Goal: Task Accomplishment & Management: Use online tool/utility

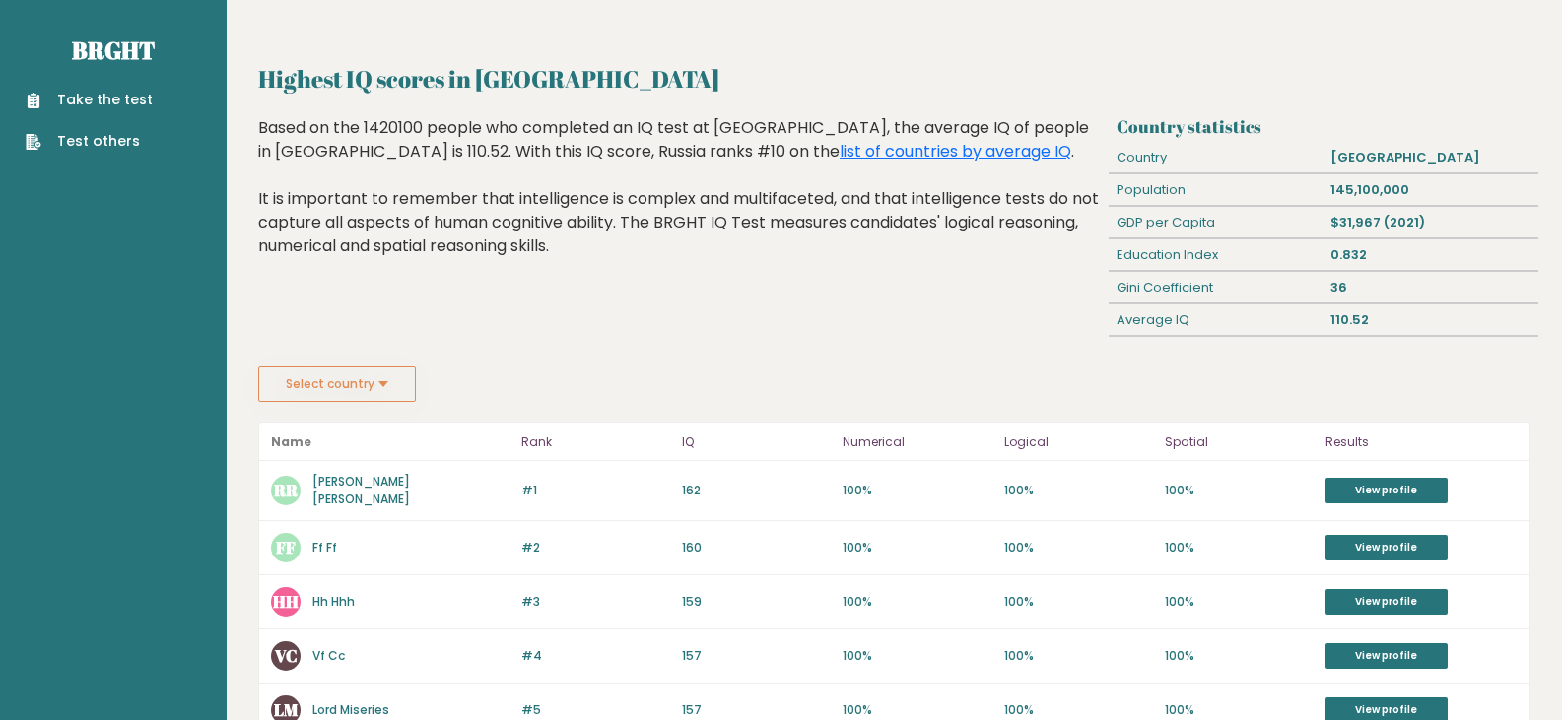
click at [114, 96] on link "Take the test" at bounding box center [89, 100] width 127 height 21
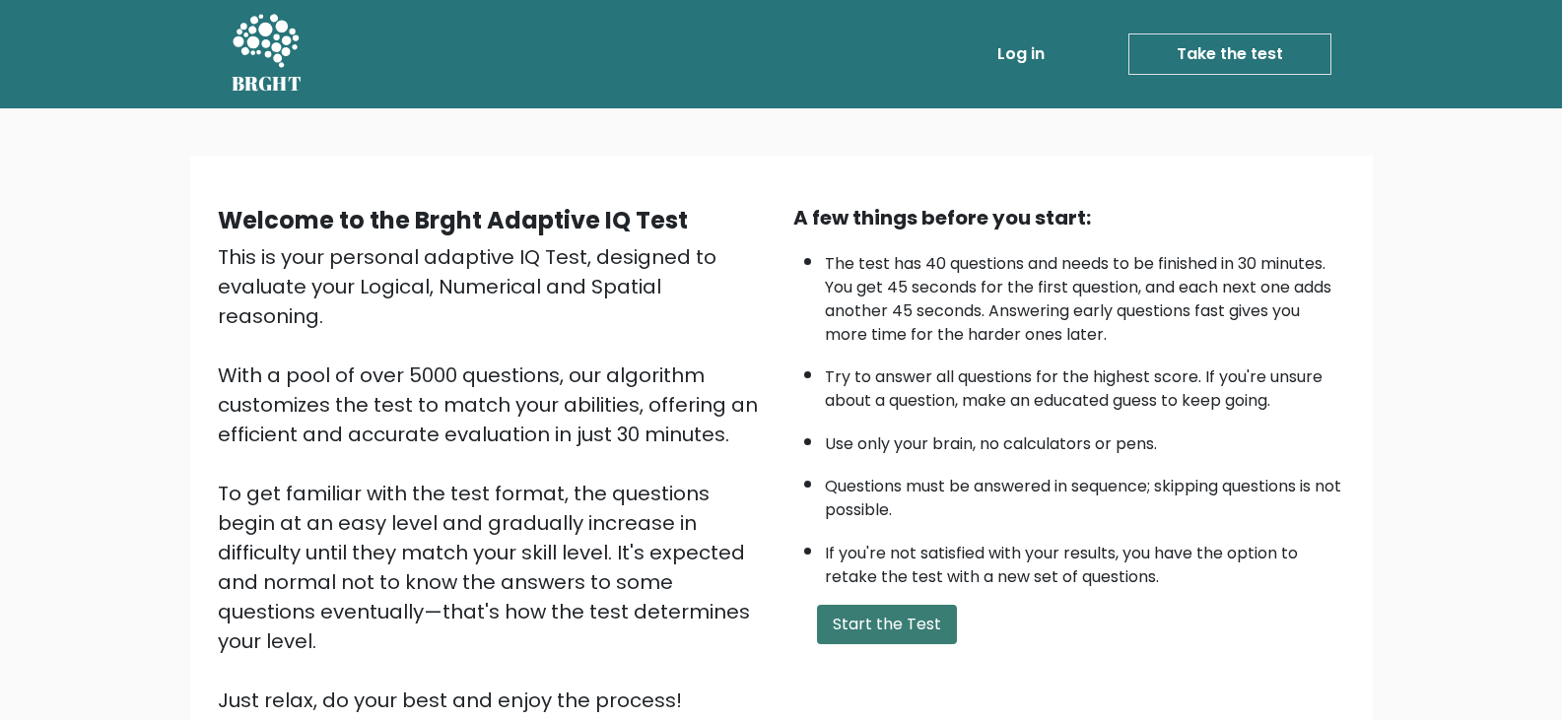
click at [889, 623] on button "Start the Test" at bounding box center [887, 624] width 140 height 39
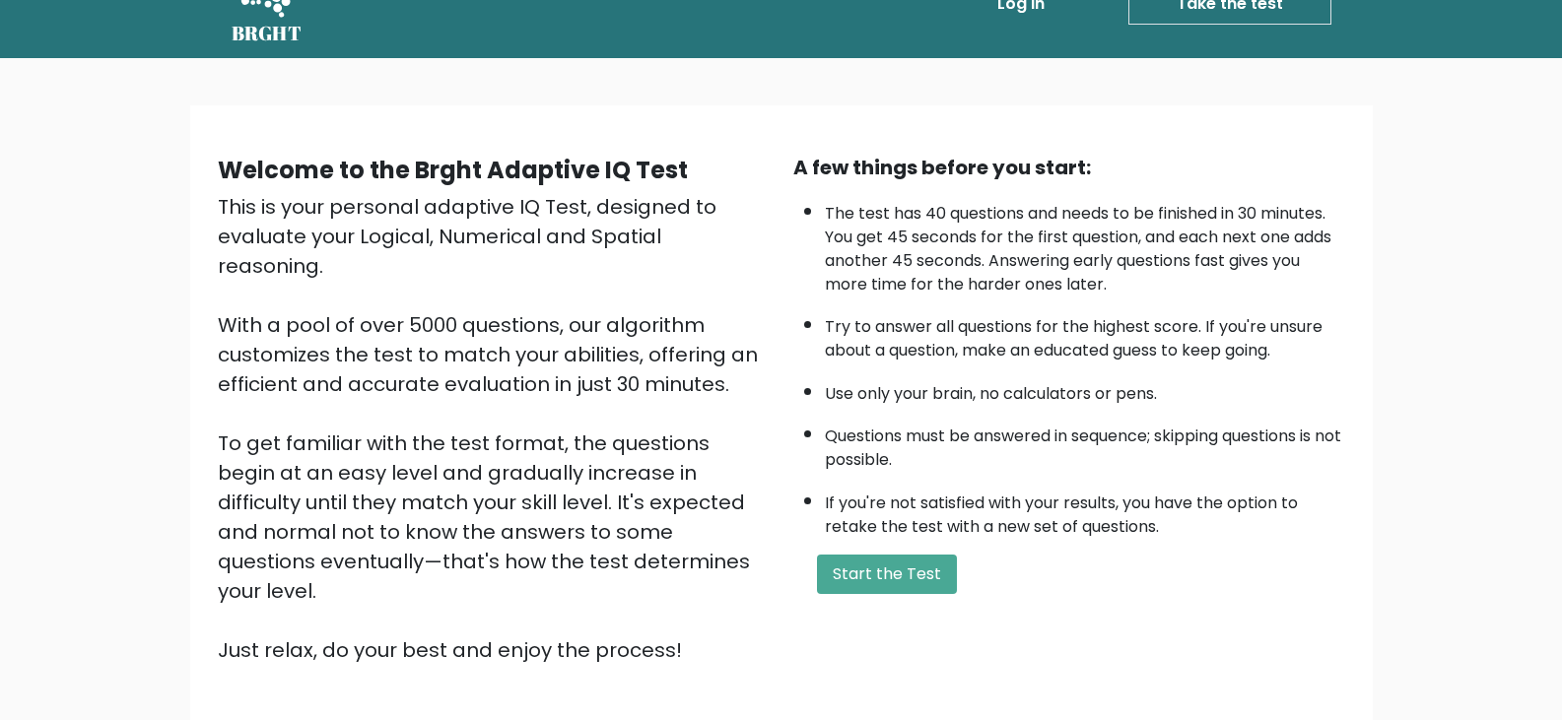
scroll to position [99, 0]
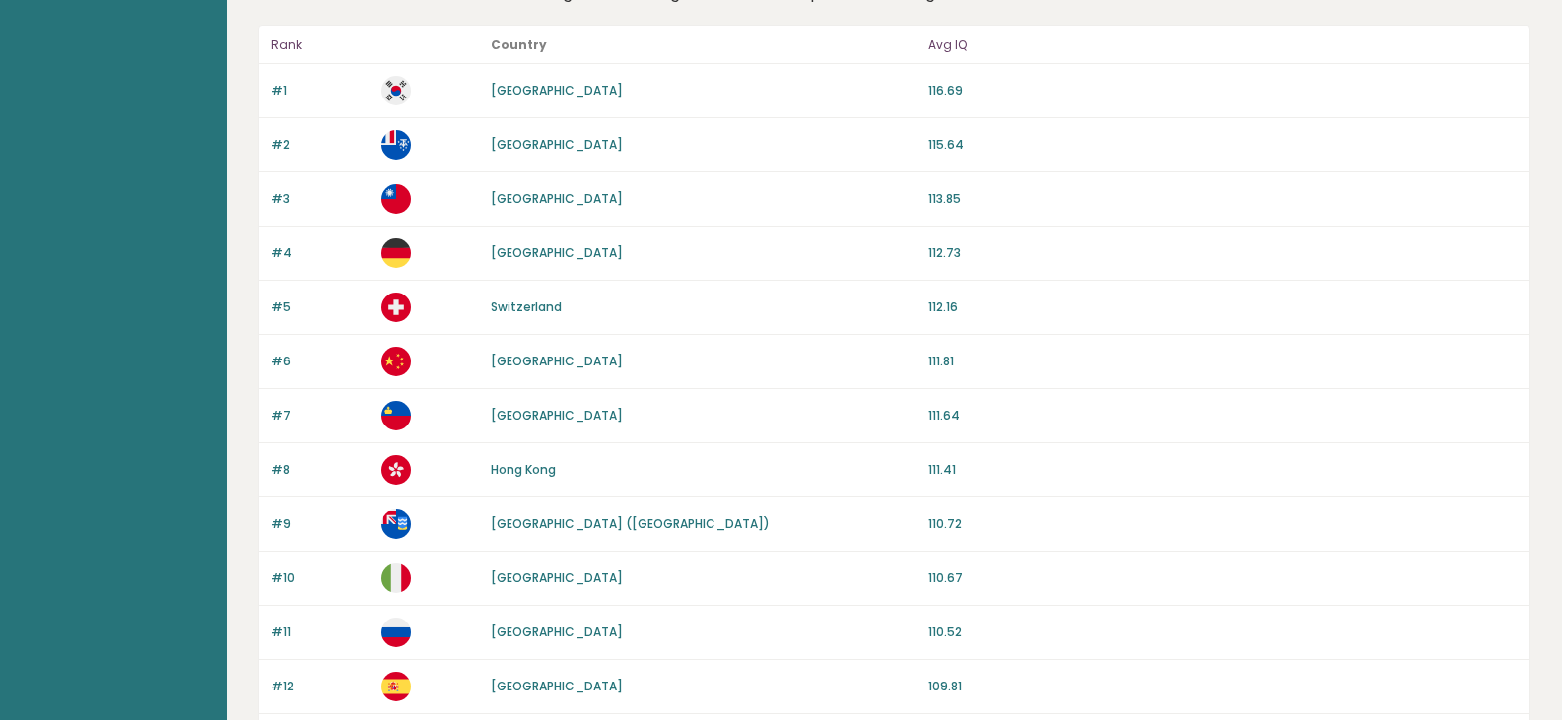
scroll to position [99, 0]
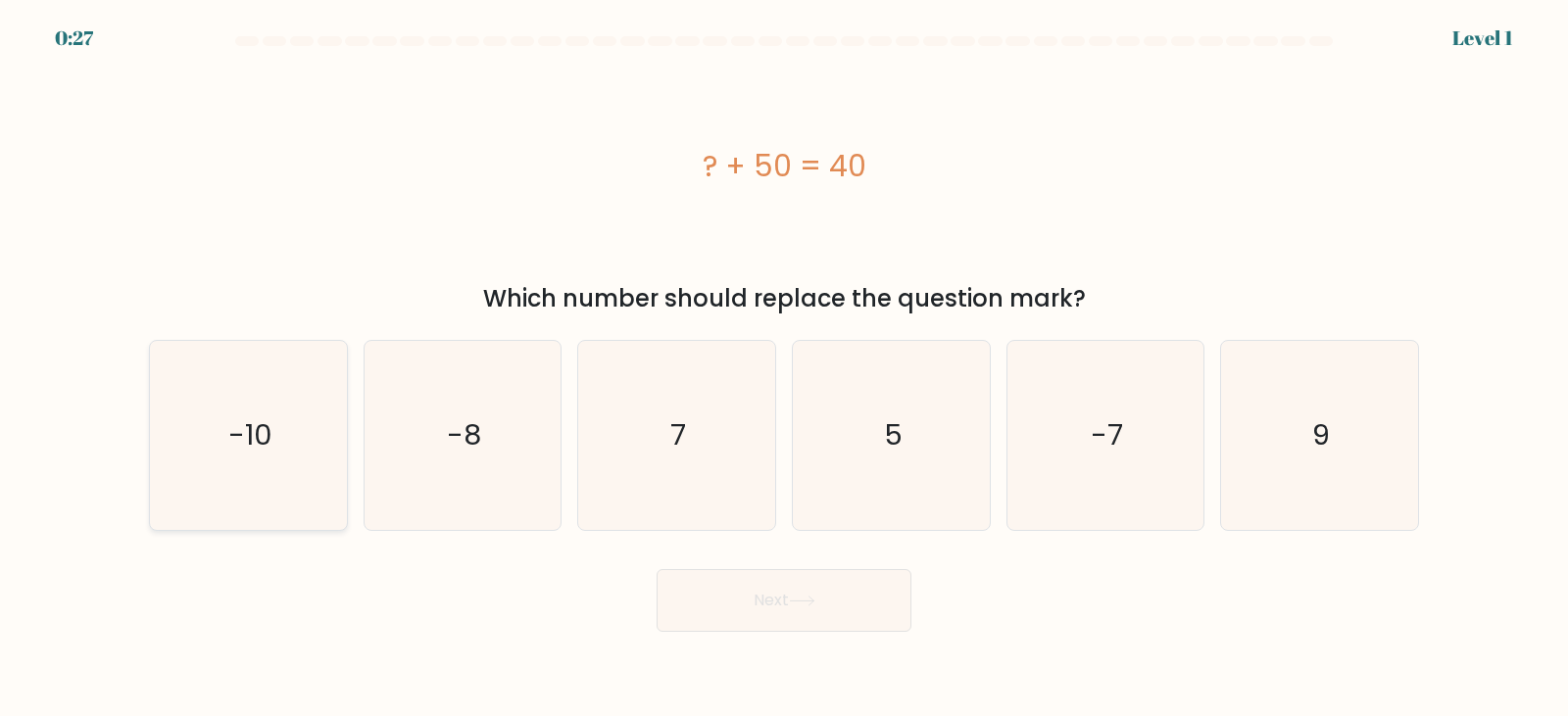
click at [276, 446] on icon "-10" at bounding box center [249, 436] width 189 height 189
click at [784, 369] on input "a. -10" at bounding box center [784, 364] width 1 height 10
radio input "true"
click at [768, 602] on button "Next" at bounding box center [784, 601] width 255 height 63
click at [767, 596] on button "Next" at bounding box center [784, 601] width 255 height 63
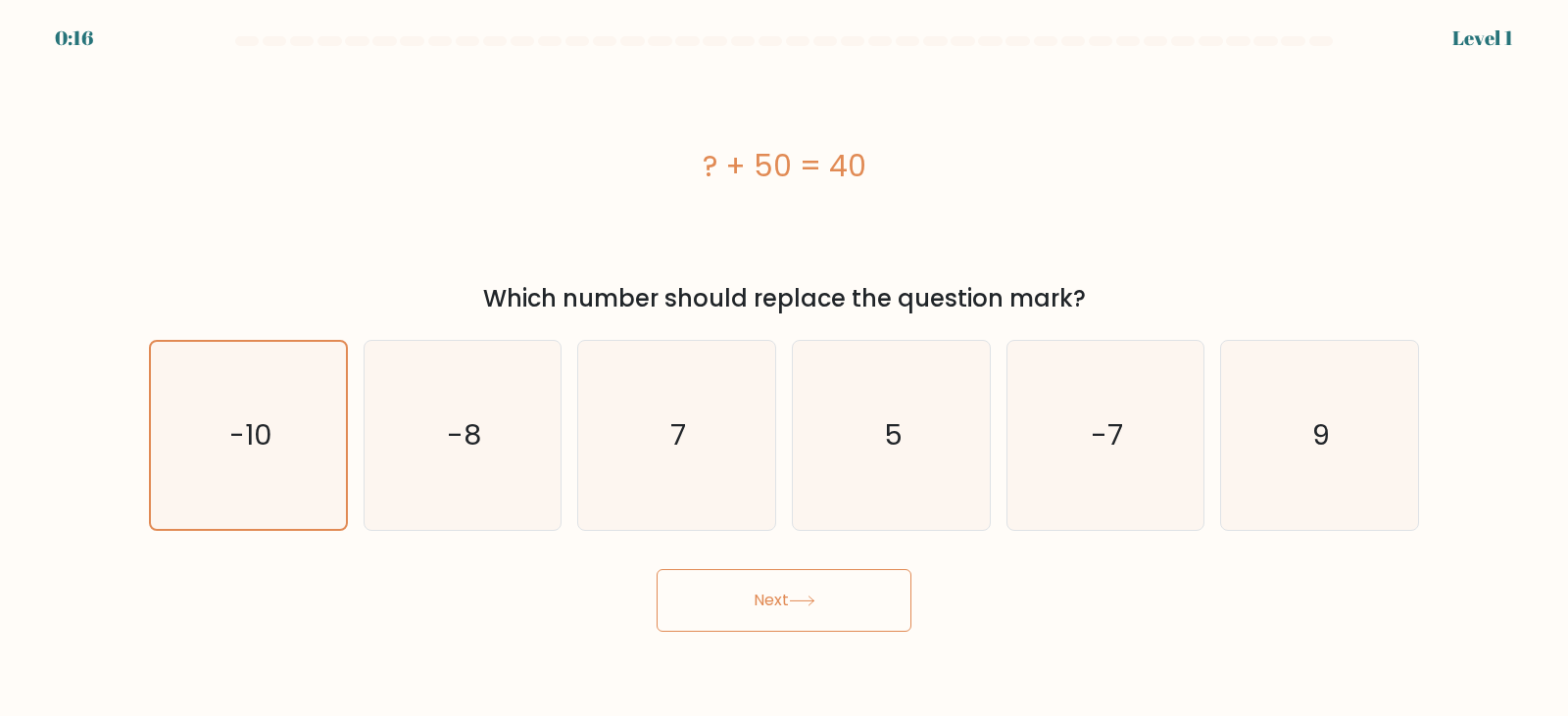
click at [808, 600] on icon at bounding box center [801, 601] width 27 height 11
click at [656, 570] on button "Next" at bounding box center [784, 601] width 255 height 63
click at [768, 604] on button "Next" at bounding box center [784, 601] width 255 height 63
click at [656, 570] on button "Next" at bounding box center [784, 601] width 255 height 63
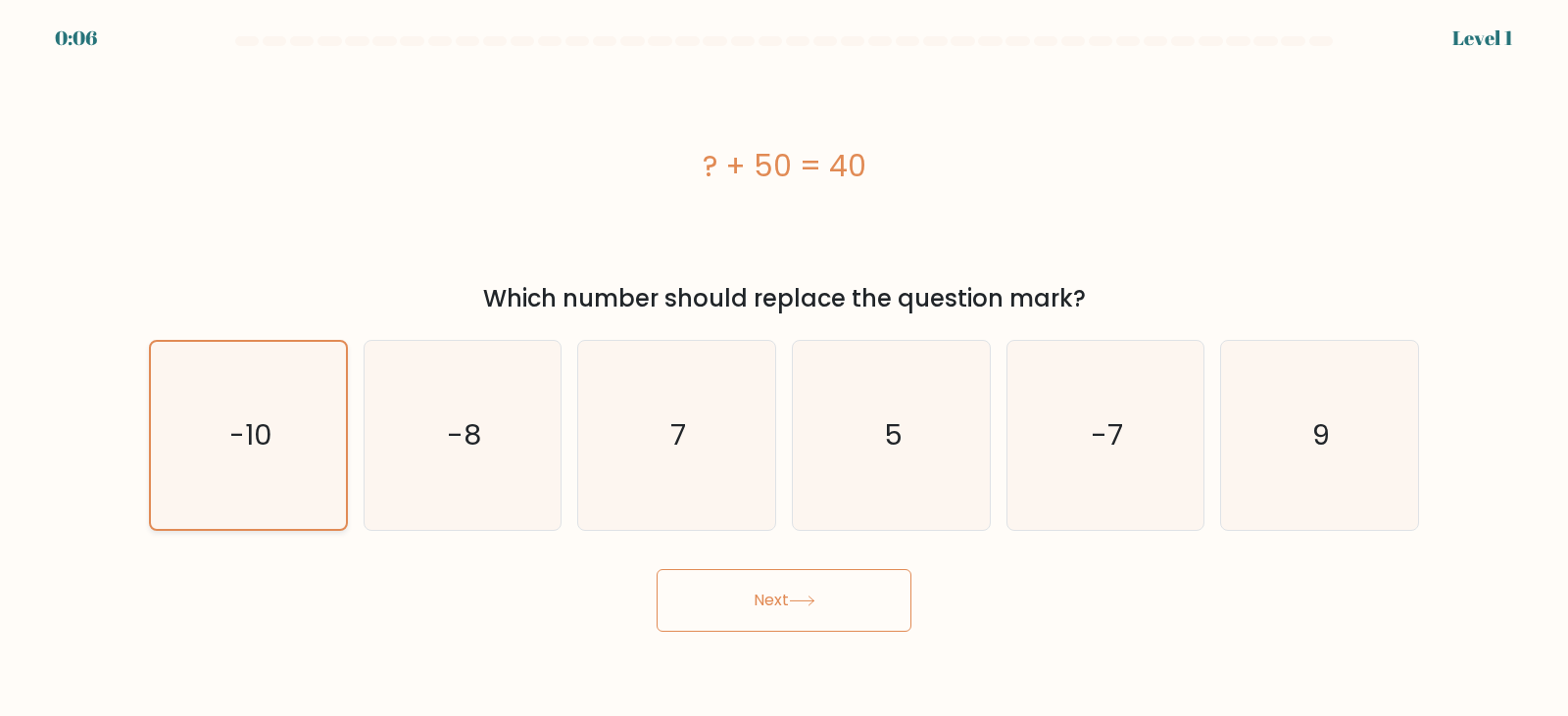
click at [656, 570] on button "Next" at bounding box center [784, 601] width 255 height 63
click at [246, 437] on text "-10" at bounding box center [251, 436] width 42 height 39
click at [784, 369] on input "a. -10" at bounding box center [784, 364] width 1 height 10
click at [246, 437] on text "-10" at bounding box center [251, 436] width 42 height 39
click at [784, 369] on input "a. -10" at bounding box center [784, 364] width 1 height 10
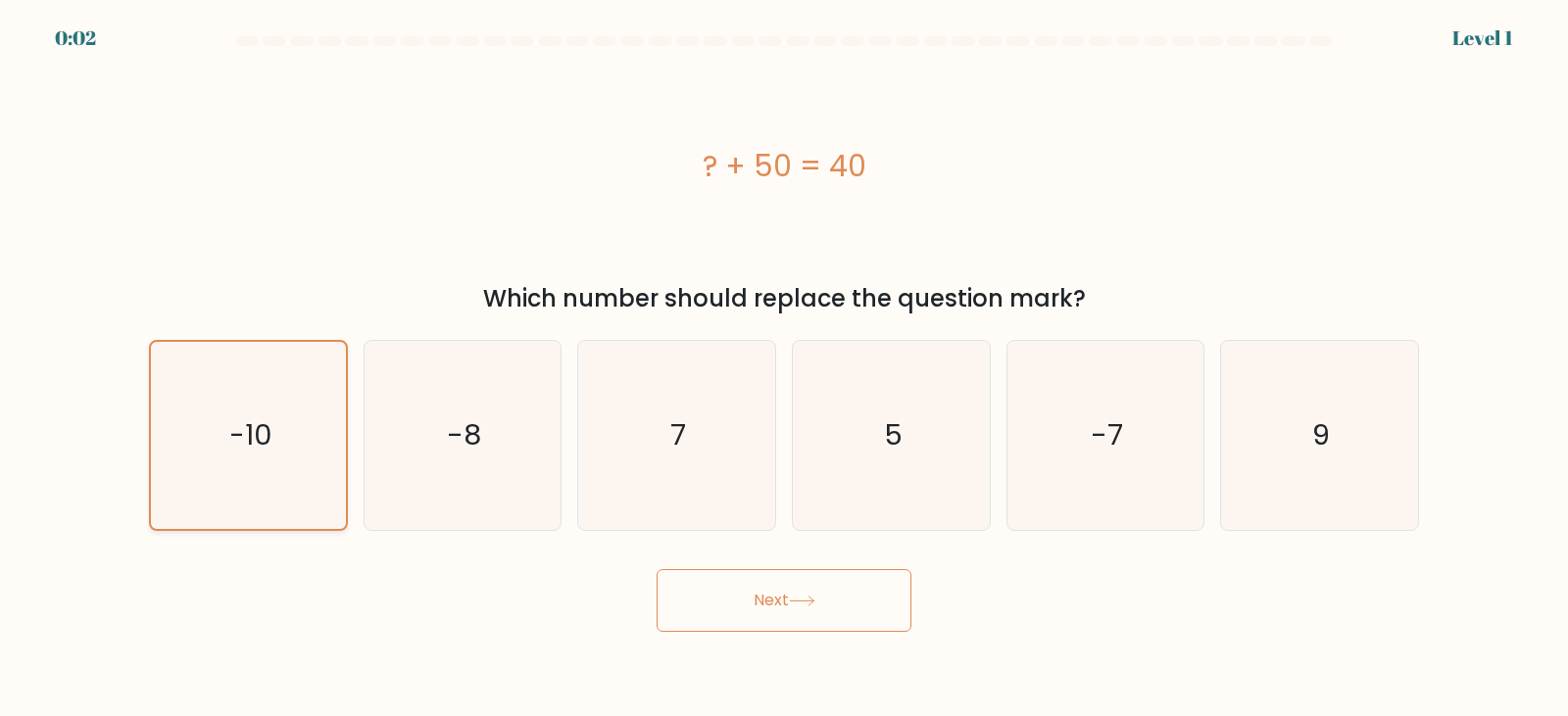
click at [236, 453] on text "-10" at bounding box center [251, 436] width 42 height 39
click at [784, 369] on input "a. -10" at bounding box center [784, 364] width 1 height 10
